Goal: Find specific page/section: Find specific page/section

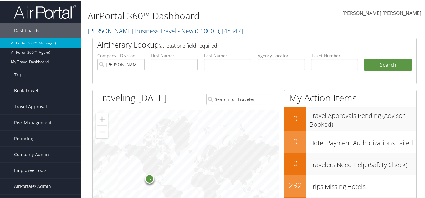
click at [49, 43] on link "AirPortal 360™ (Manager)" at bounding box center [40, 42] width 81 height 9
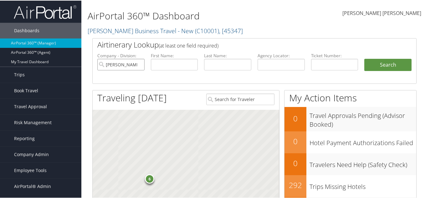
click at [138, 64] on input "[PERSON_NAME] Business Travel - New" at bounding box center [120, 64] width 47 height 12
